Goal: Task Accomplishment & Management: Use online tool/utility

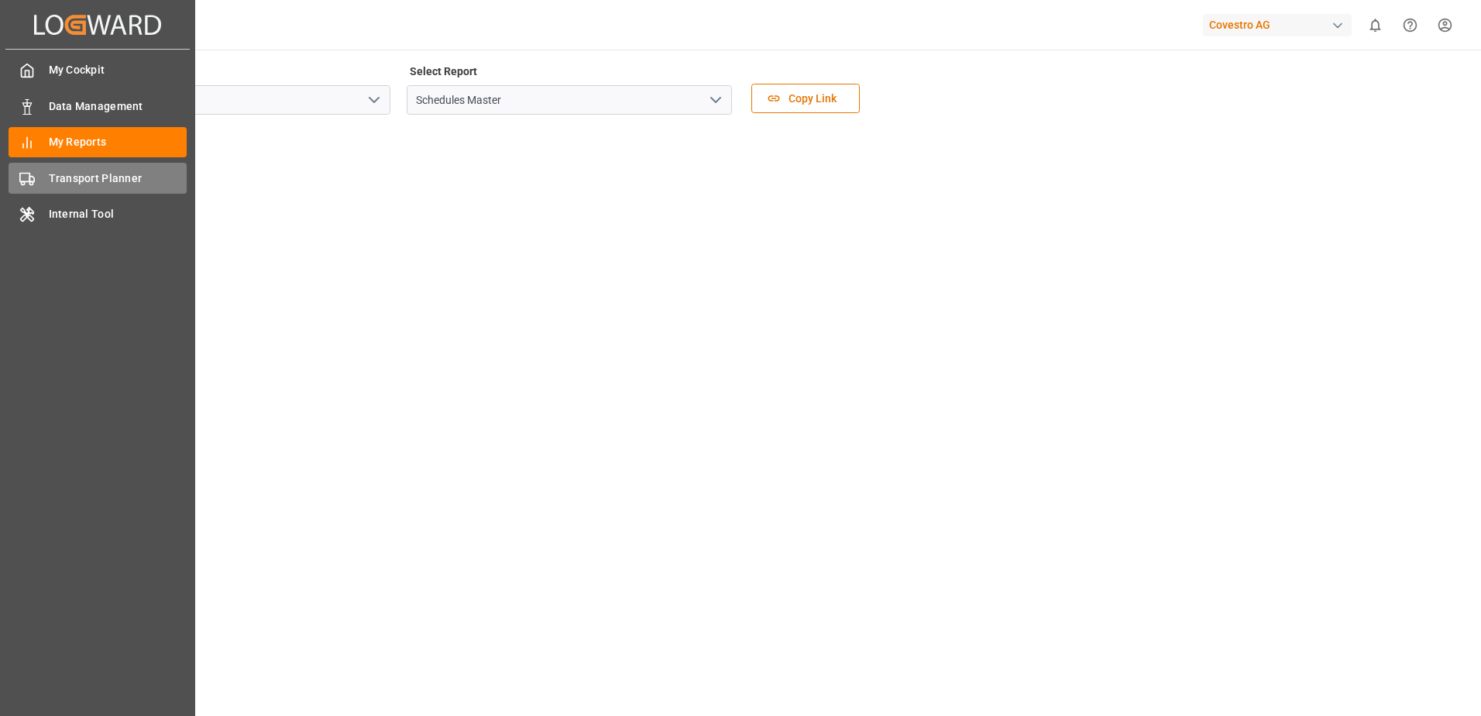
click at [39, 182] on div "Transport Planner Transport Planner" at bounding box center [98, 178] width 178 height 30
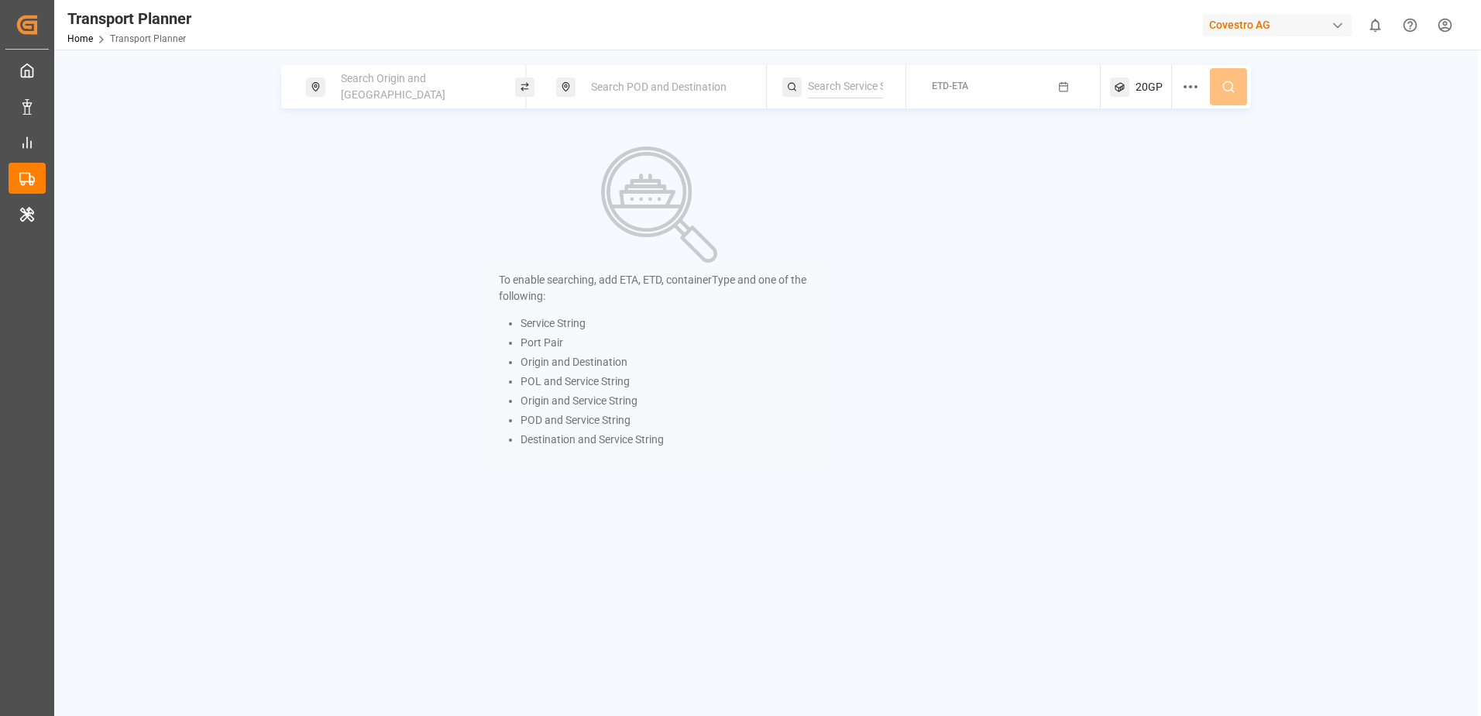
click at [768, 171] on div "To enable searching, add ETA, ETD, containerType and one of the following: Serv…" at bounding box center [660, 307] width 340 height 358
click at [456, 97] on div "Search Origin and [GEOGRAPHIC_DATA]" at bounding box center [415, 86] width 167 height 45
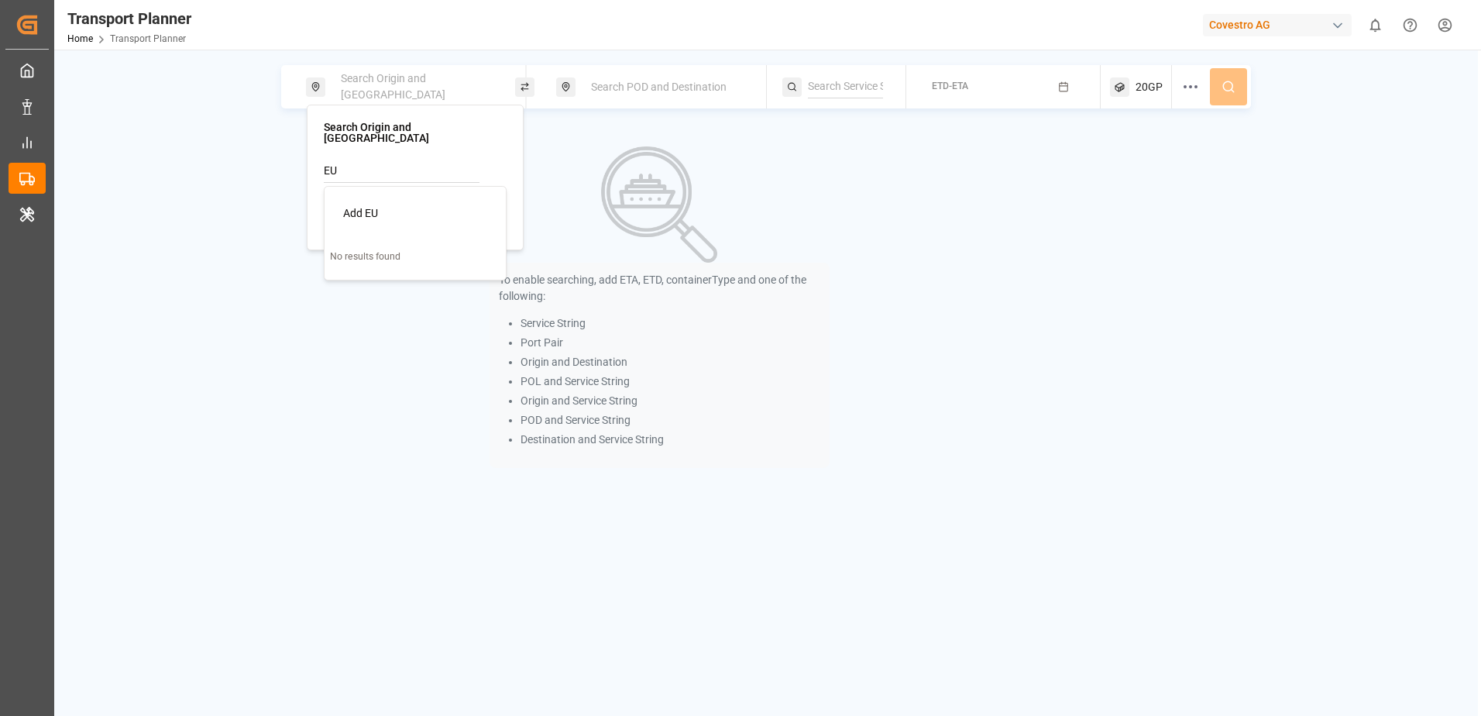
type input "E"
click at [397, 207] on div "NWC / EU" at bounding box center [418, 213] width 150 height 16
type input "NWC / EU"
click at [652, 96] on div "Search POD and Destination" at bounding box center [665, 87] width 167 height 29
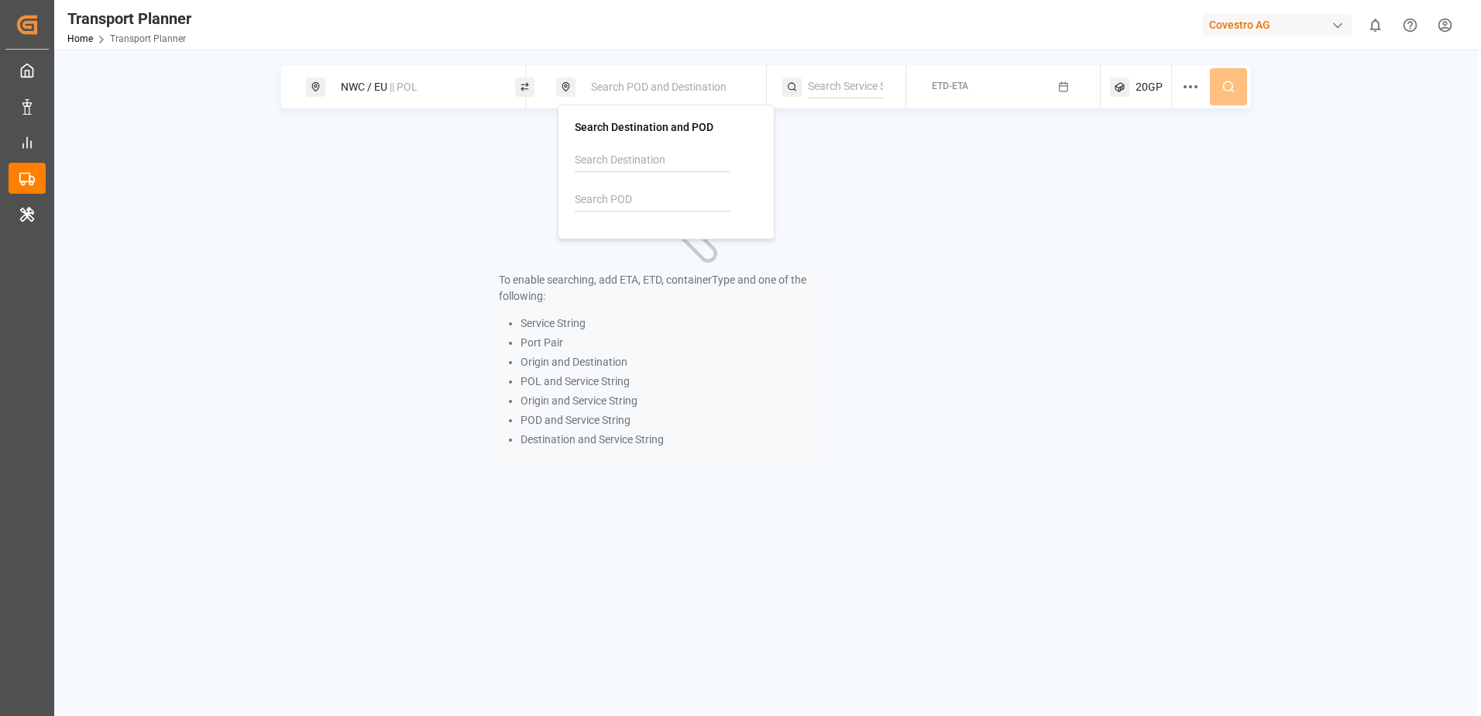
click at [614, 194] on input at bounding box center [653, 199] width 156 height 23
type input "U"
click at [655, 202] on input at bounding box center [653, 199] width 156 height 23
type input "INNSA"
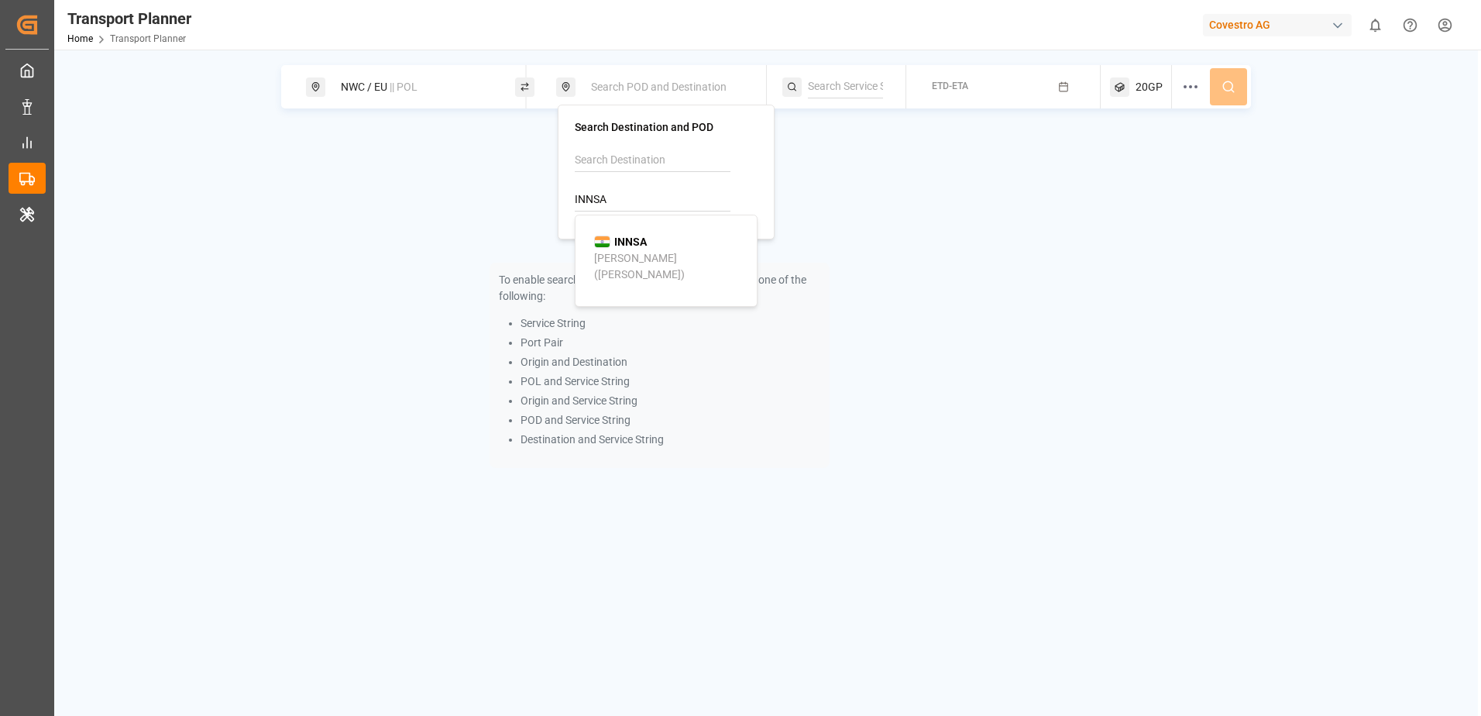
click at [640, 240] on b "INNSA" at bounding box center [630, 242] width 33 height 12
click at [1043, 157] on div "To enable searching, add ETA, ETD, containerType and one of the following: Serv…" at bounding box center [766, 307] width 970 height 358
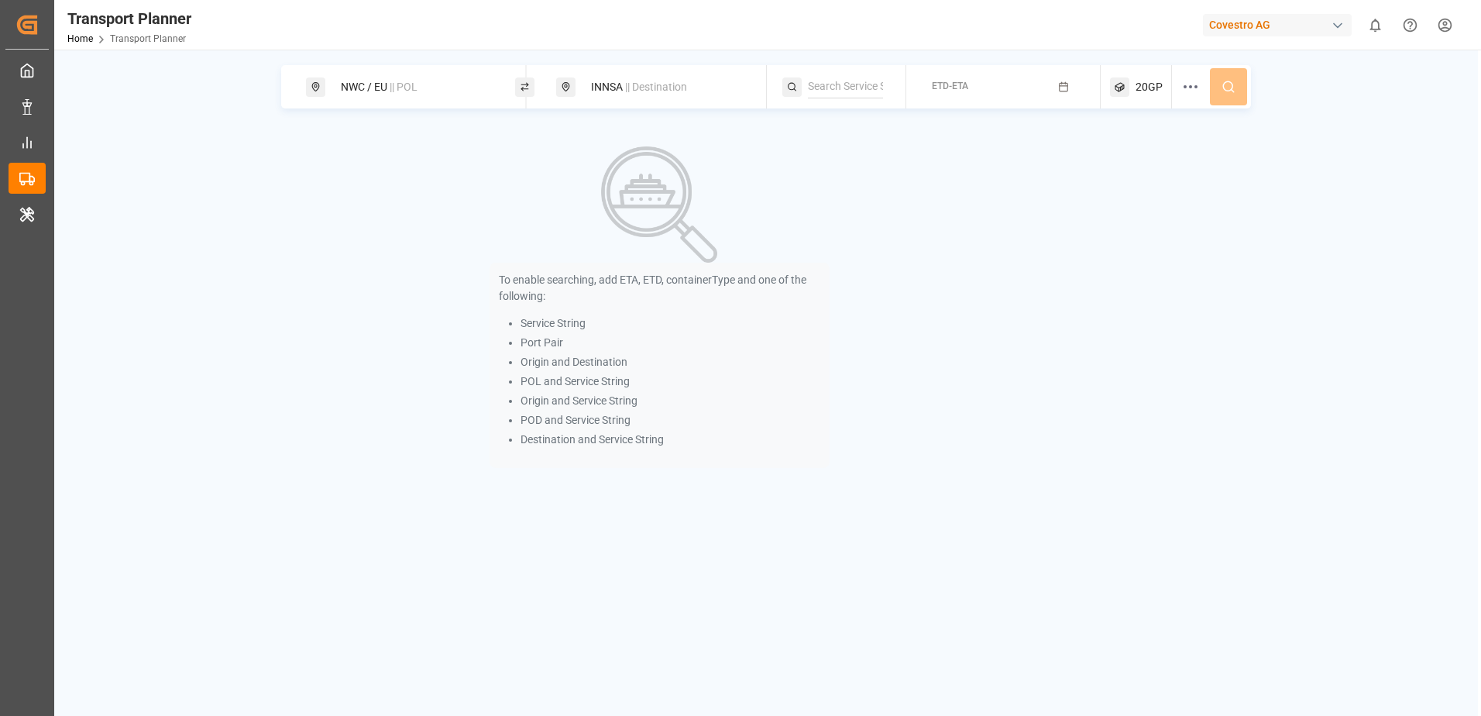
click at [972, 87] on button "ETD-ETA" at bounding box center [1004, 87] width 176 height 30
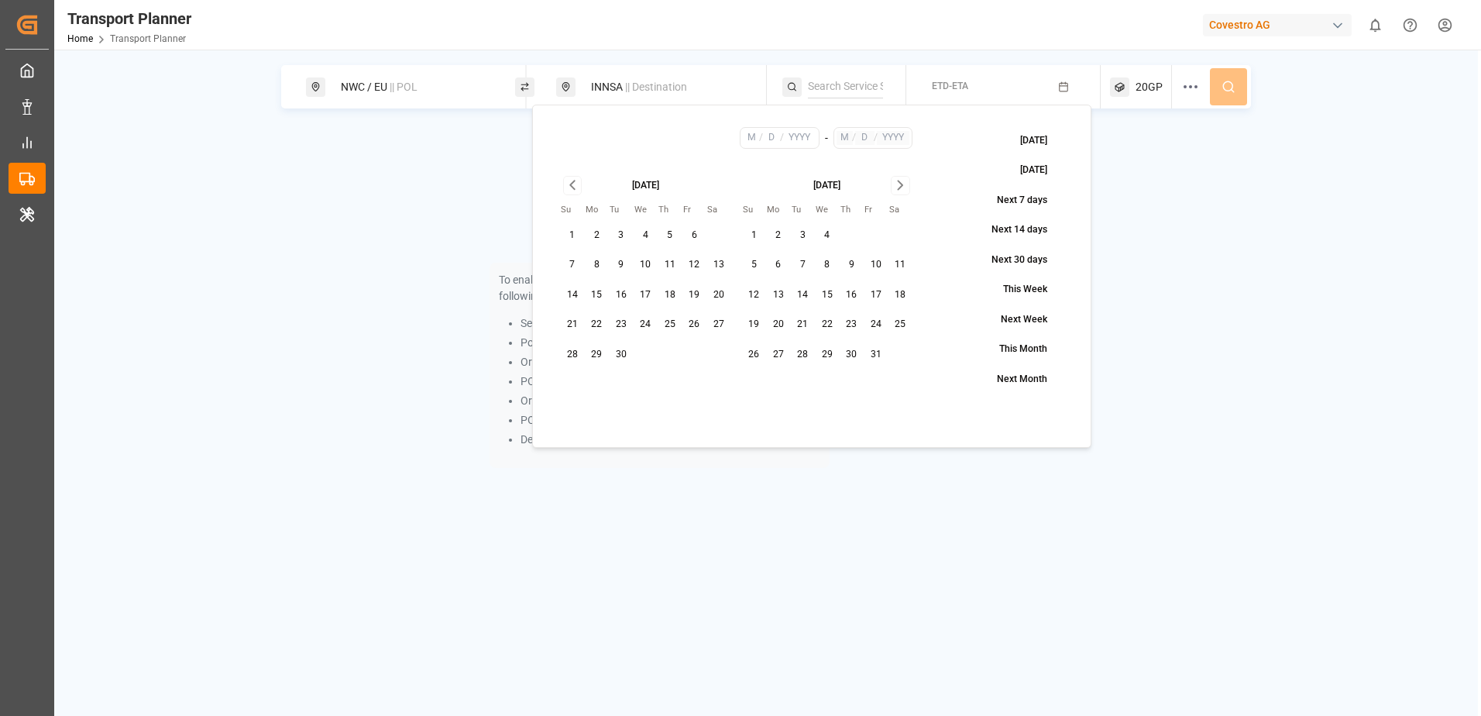
click at [630, 93] on span "|| Destination" at bounding box center [656, 87] width 62 height 12
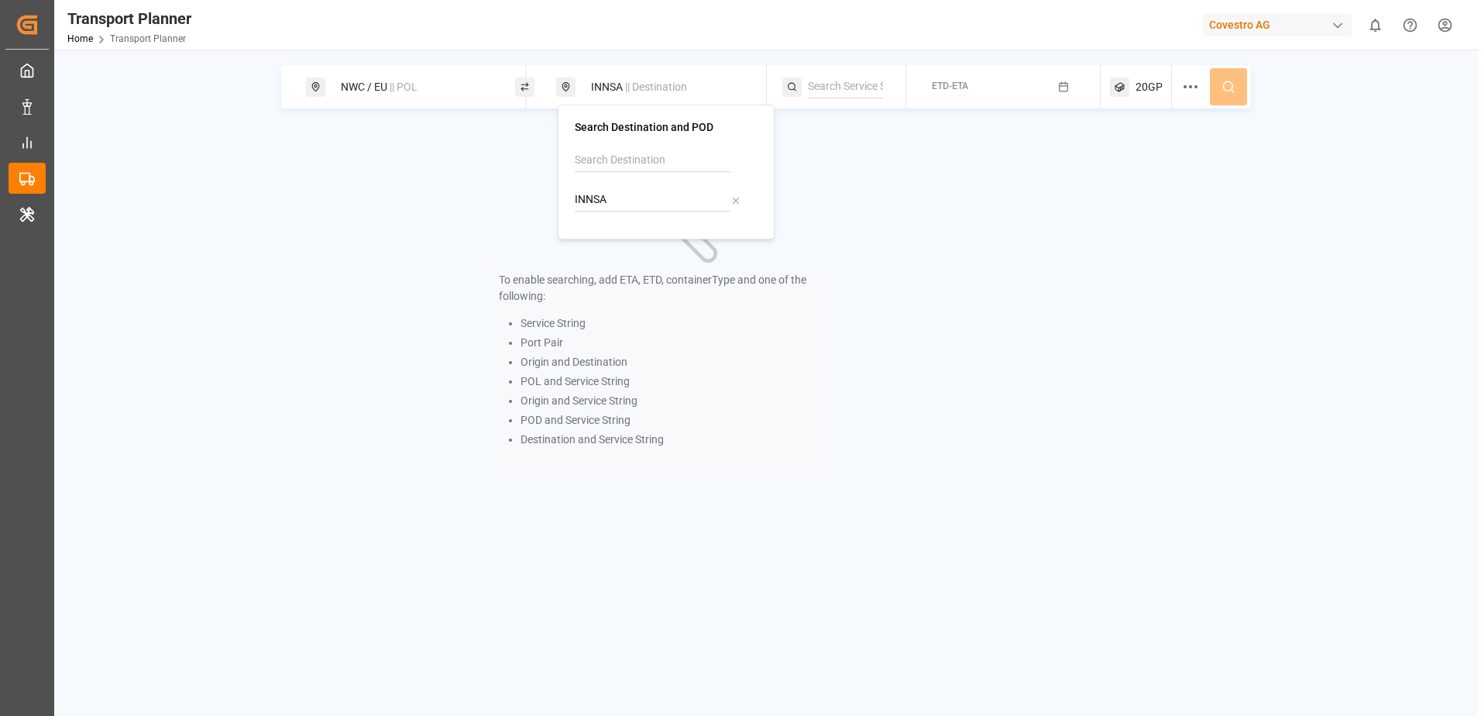
click at [614, 199] on input "INNSA" at bounding box center [653, 199] width 156 height 23
type input "I"
type input "BRSSZ"
click at [626, 236] on b "BRSSZ" at bounding box center [631, 242] width 35 height 12
click at [1064, 201] on div "To enable searching, add ETA, ETD, containerType and one of the following: Serv…" at bounding box center [766, 307] width 970 height 358
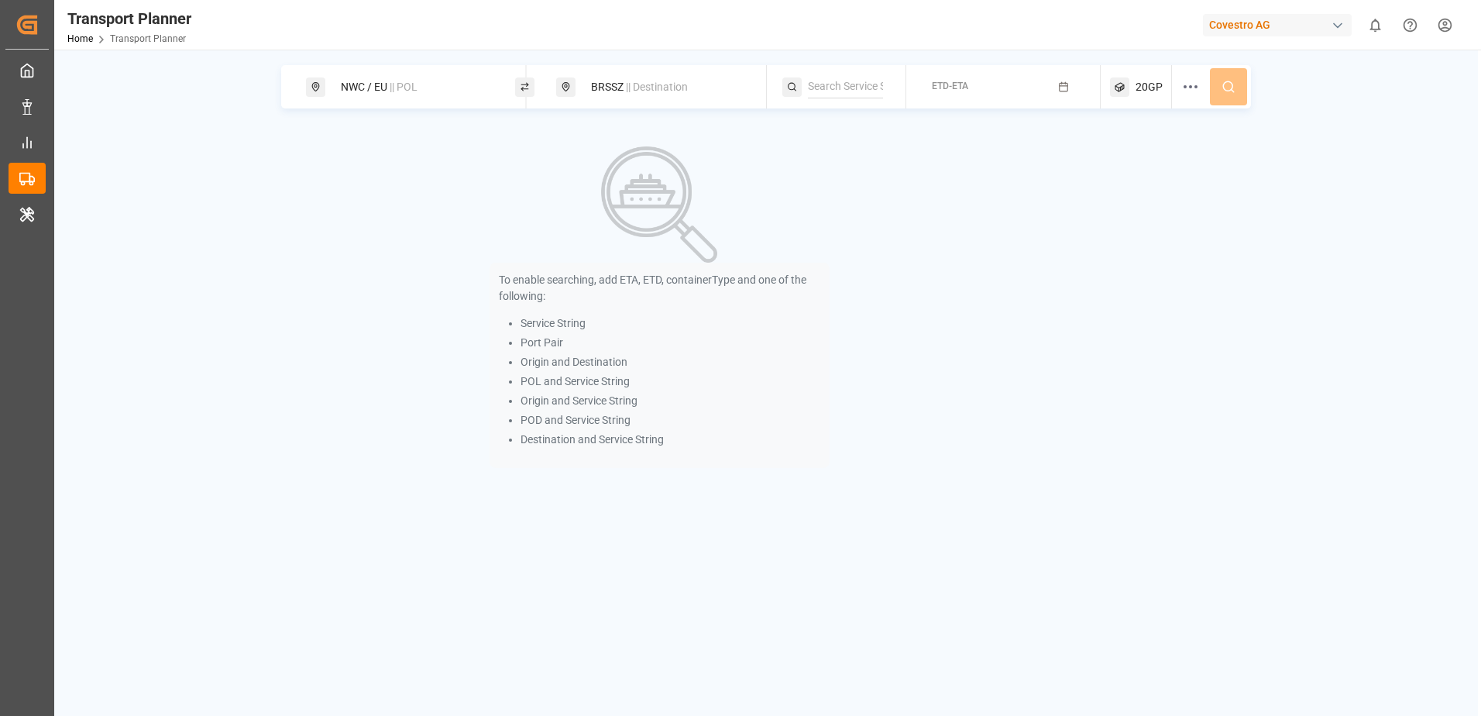
click at [1021, 87] on button "ETD-ETA" at bounding box center [1004, 87] width 176 height 30
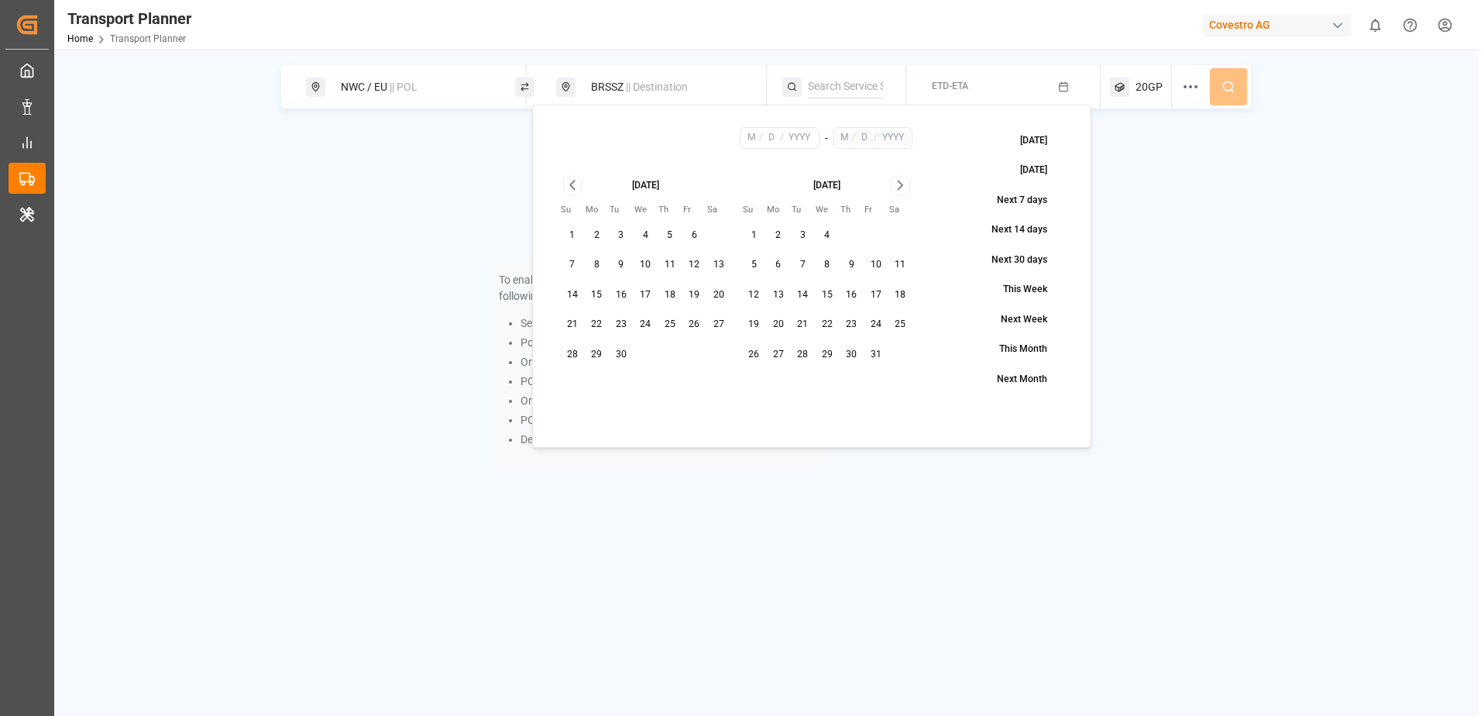
click at [569, 268] on button "7" at bounding box center [572, 265] width 25 height 25
type input "9"
type input "7"
type input "2025"
click at [895, 181] on icon "Go to next month" at bounding box center [901, 185] width 18 height 19
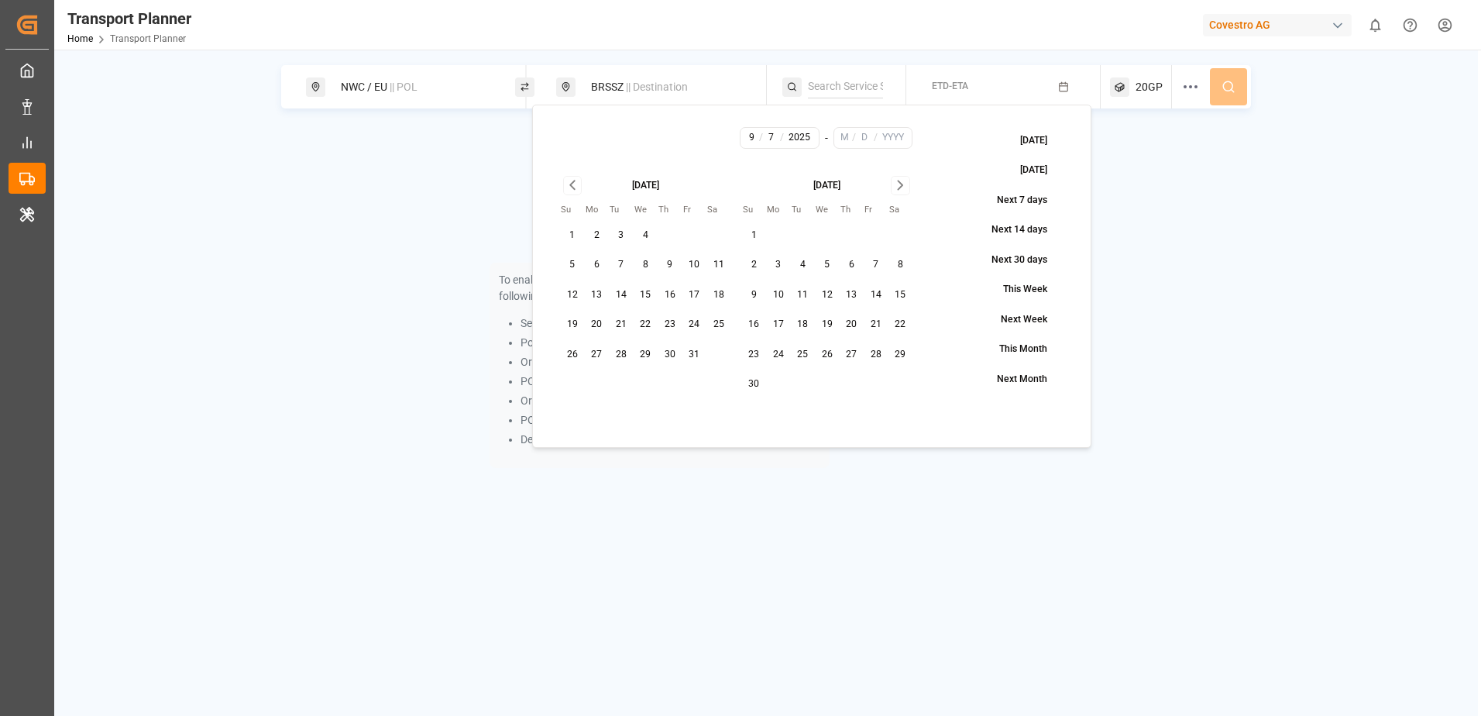
click at [895, 181] on icon "Go to next month" at bounding box center [901, 185] width 18 height 19
click at [825, 349] on button "31" at bounding box center [827, 354] width 25 height 25
type input "12"
type input "31"
type input "2025"
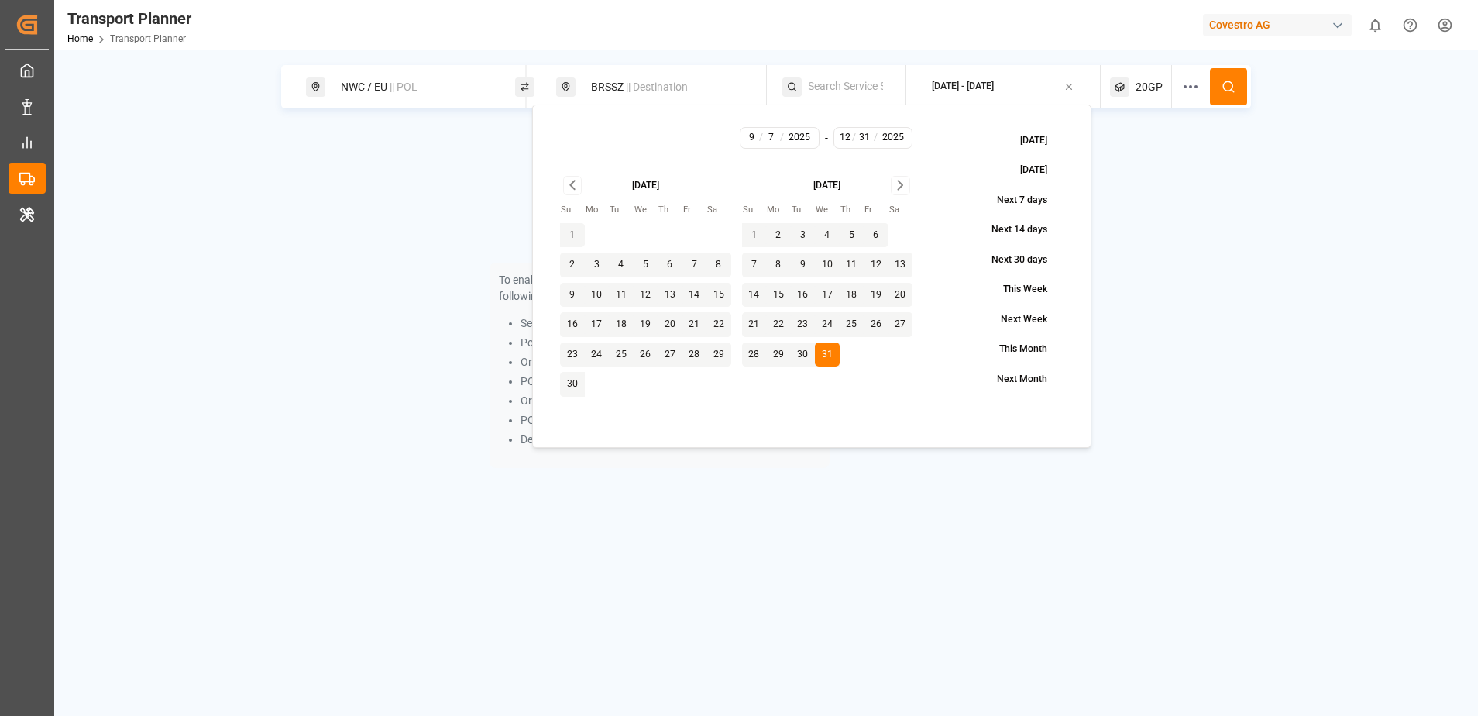
click at [1250, 252] on div "To enable searching, add ETA, ETD, containerType and one of the following: Serv…" at bounding box center [766, 307] width 970 height 358
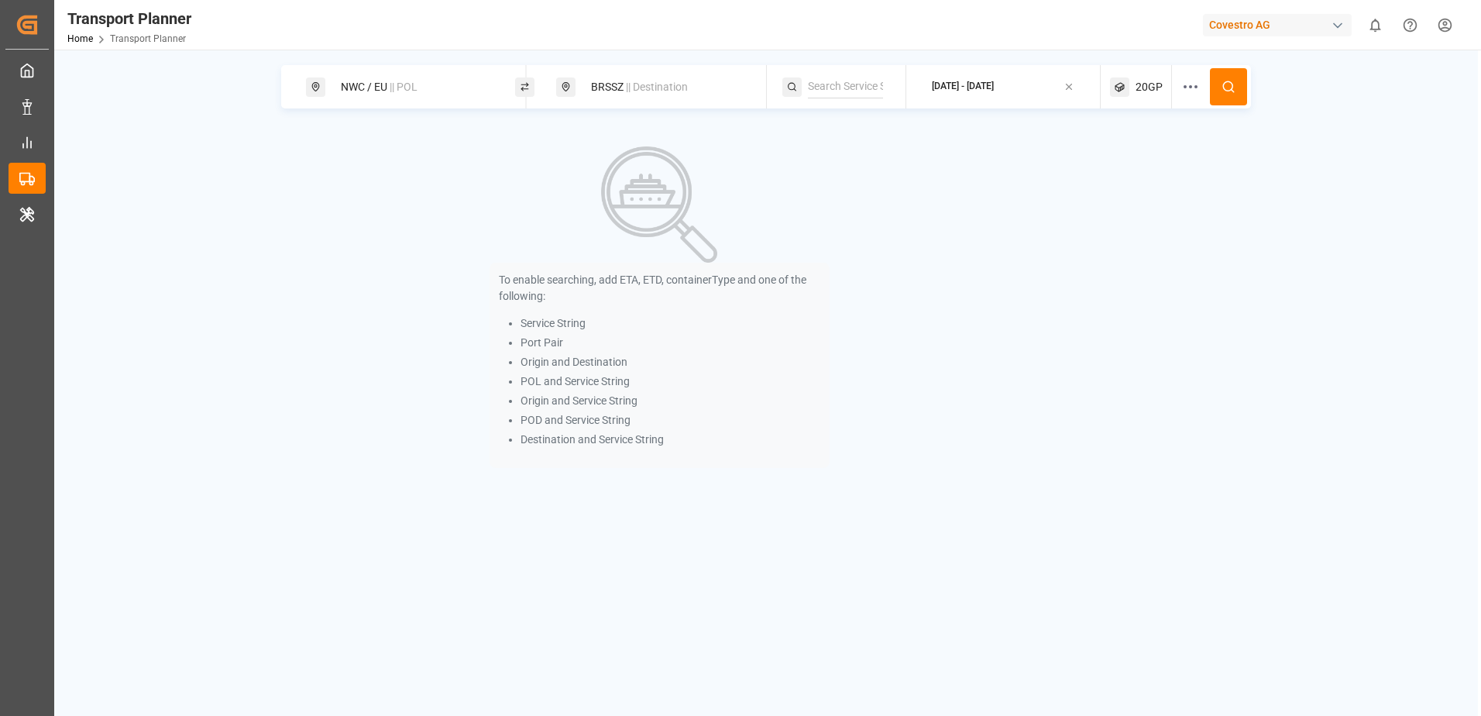
click at [1223, 87] on circle at bounding box center [1227, 85] width 9 height 9
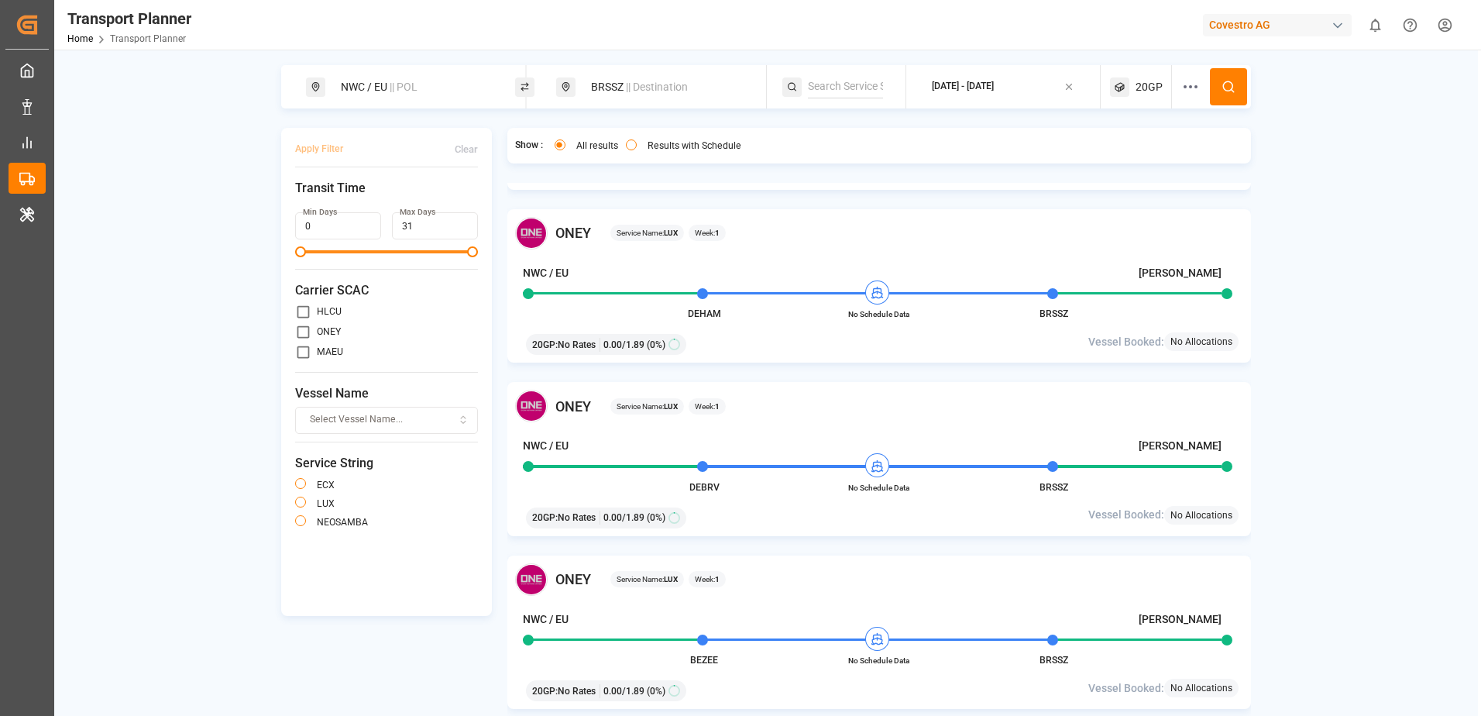
scroll to position [226, 0]
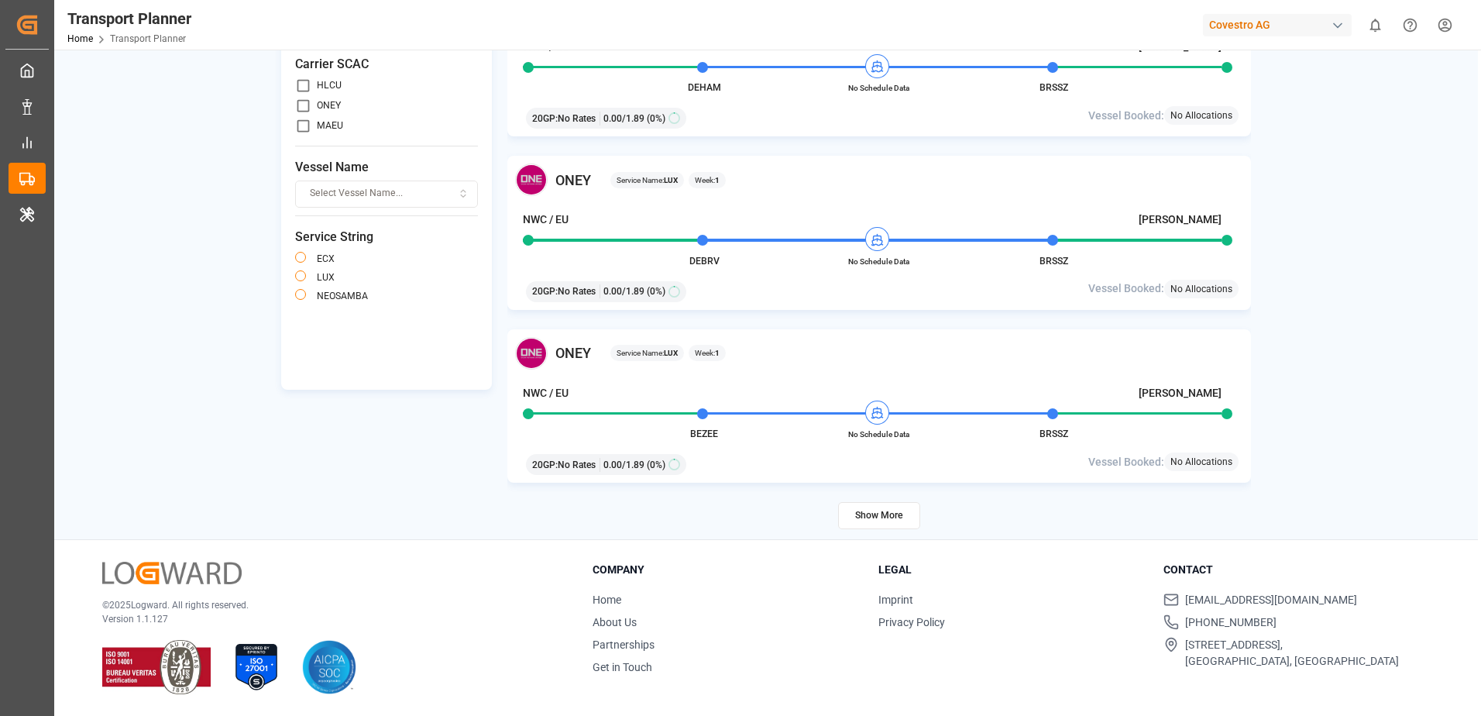
click at [864, 517] on button "Show More" at bounding box center [879, 515] width 82 height 27
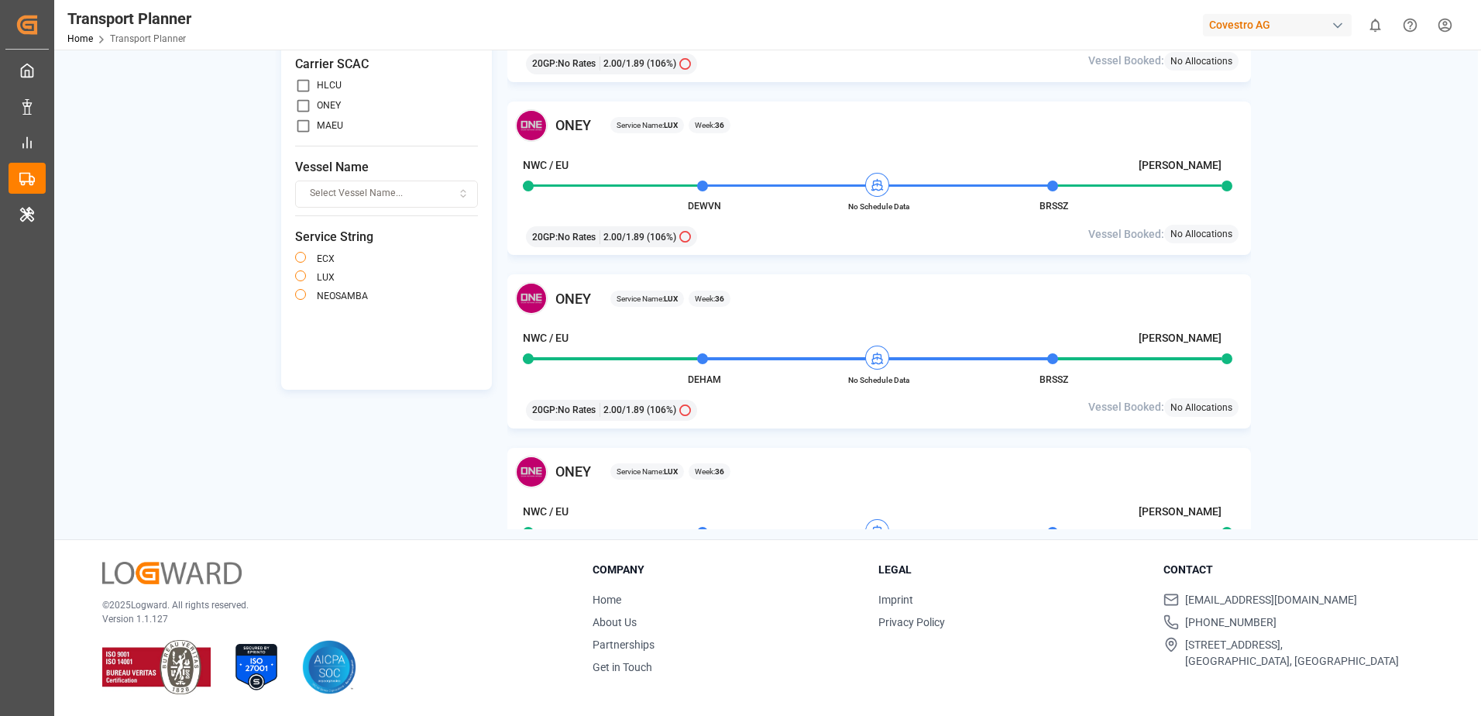
scroll to position [6381, 0]
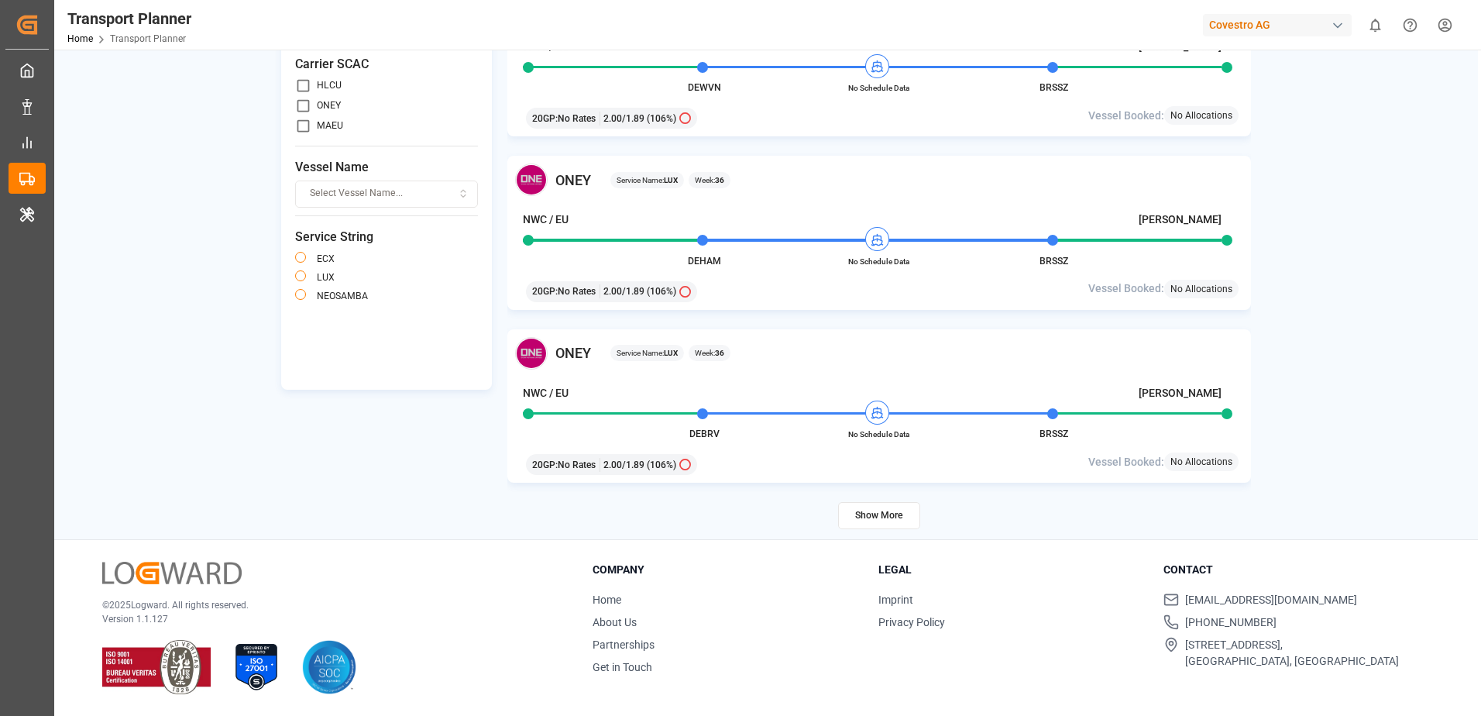
click at [862, 519] on button "Show More" at bounding box center [879, 515] width 82 height 27
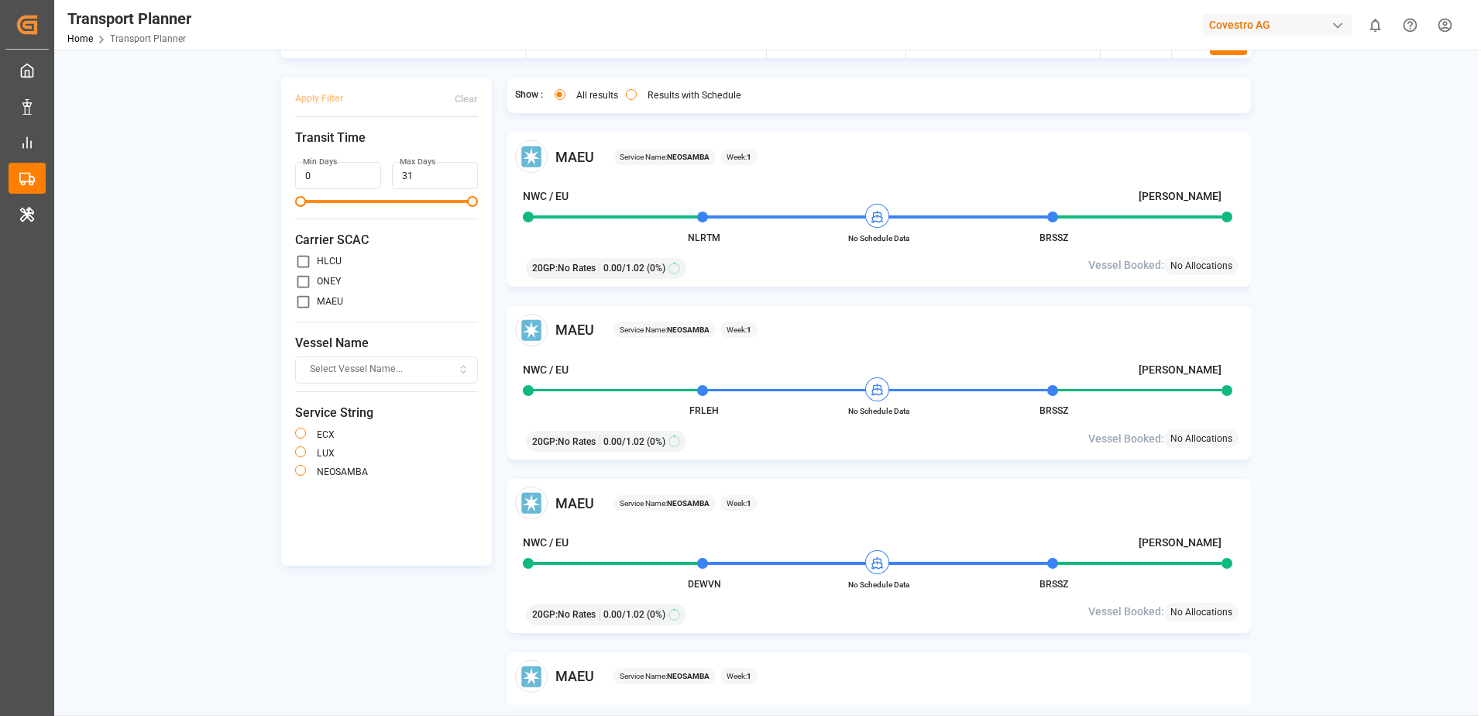
scroll to position [0, 0]
